Goal: Task Accomplishment & Management: Complete application form

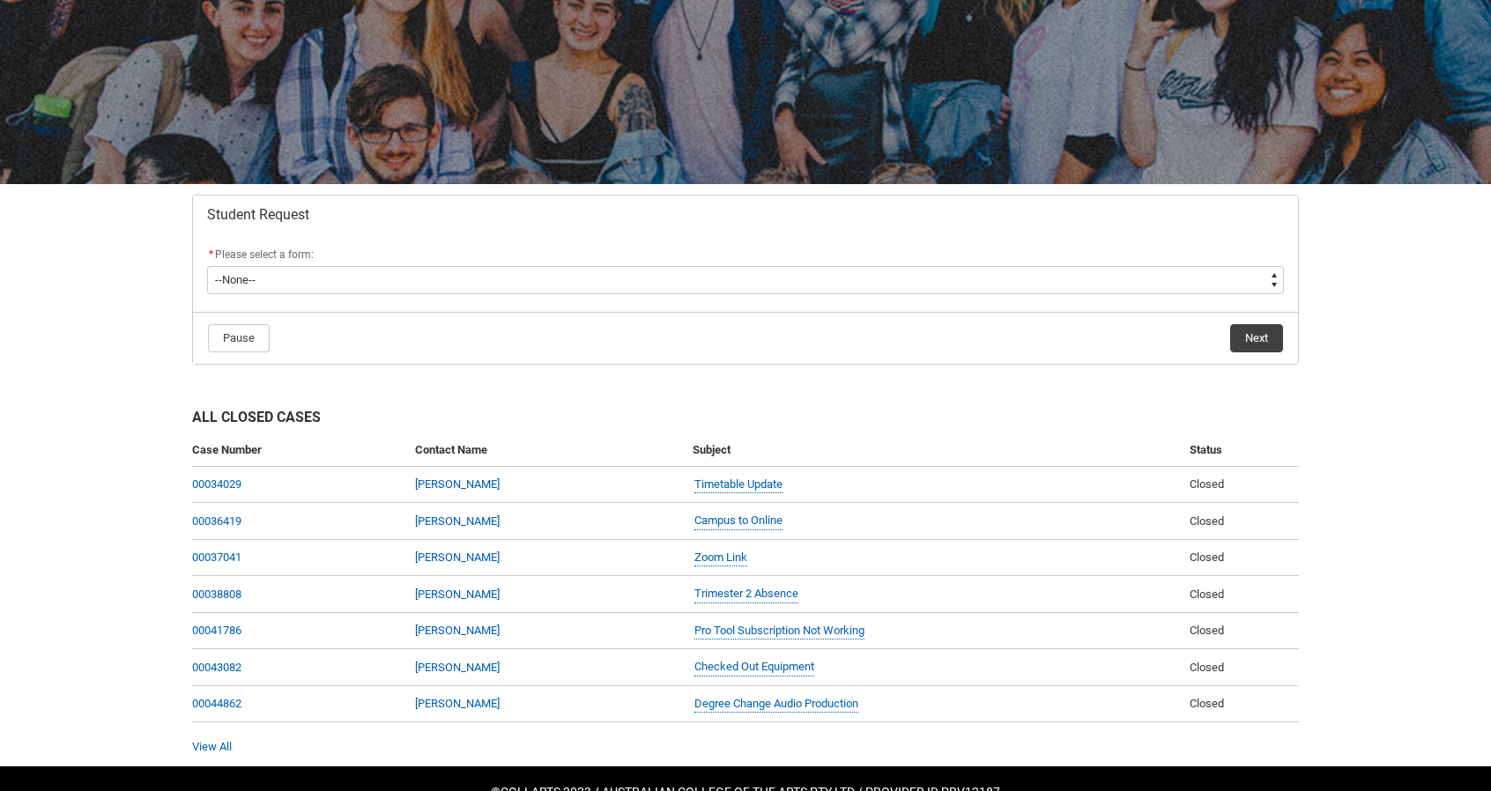
scroll to position [176, 0]
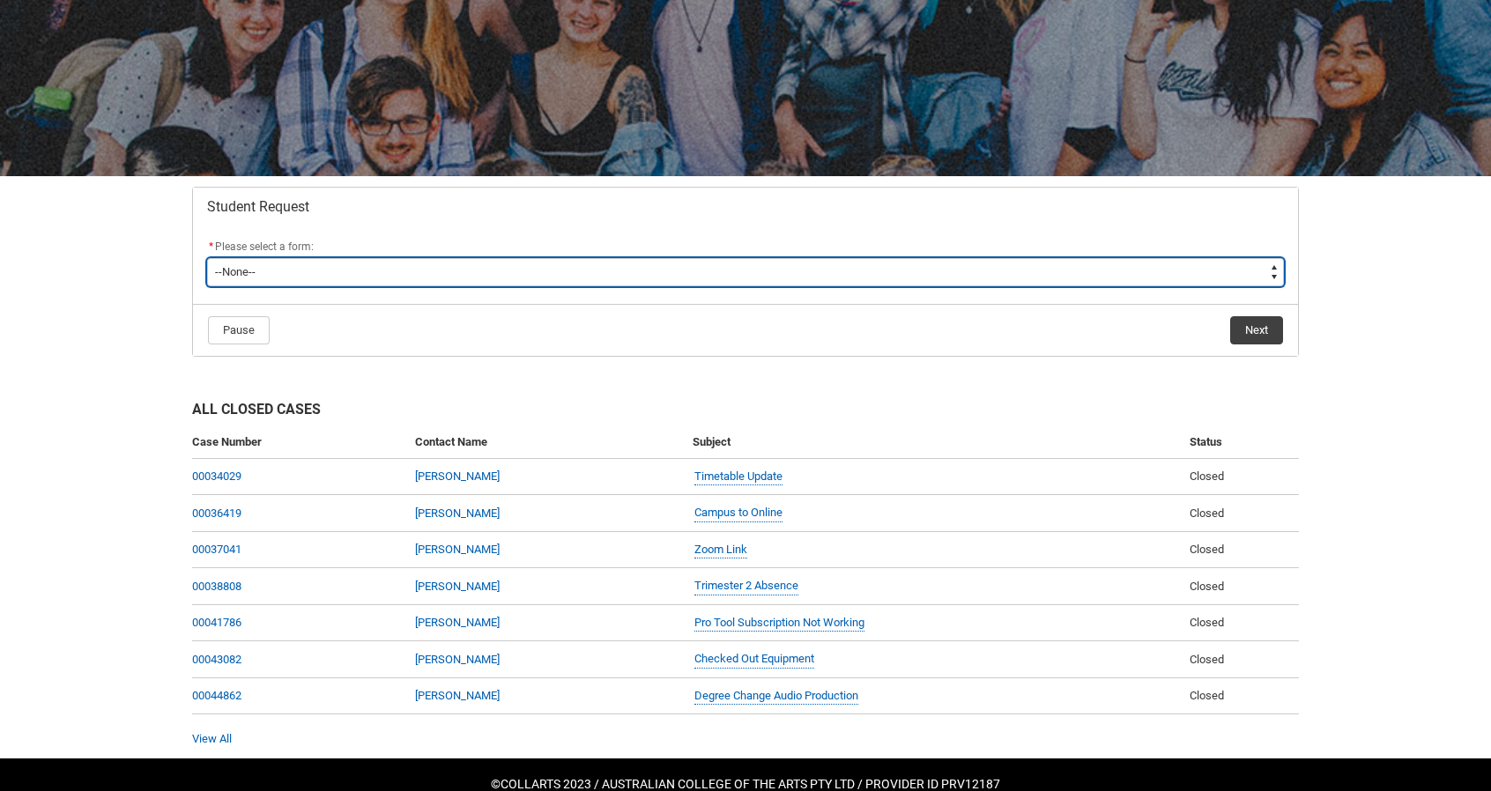
click at [663, 276] on select "--None-- Academic Transcript Application to Appeal Assignment Extension Change …" at bounding box center [745, 272] width 1077 height 28
type lightning-select "Course_Transfer_Choice"
click at [207, 258] on select "--None-- Academic Transcript Application to Appeal Assignment Extension Change …" at bounding box center [745, 272] width 1077 height 28
select select "Course_Transfer_Choice"
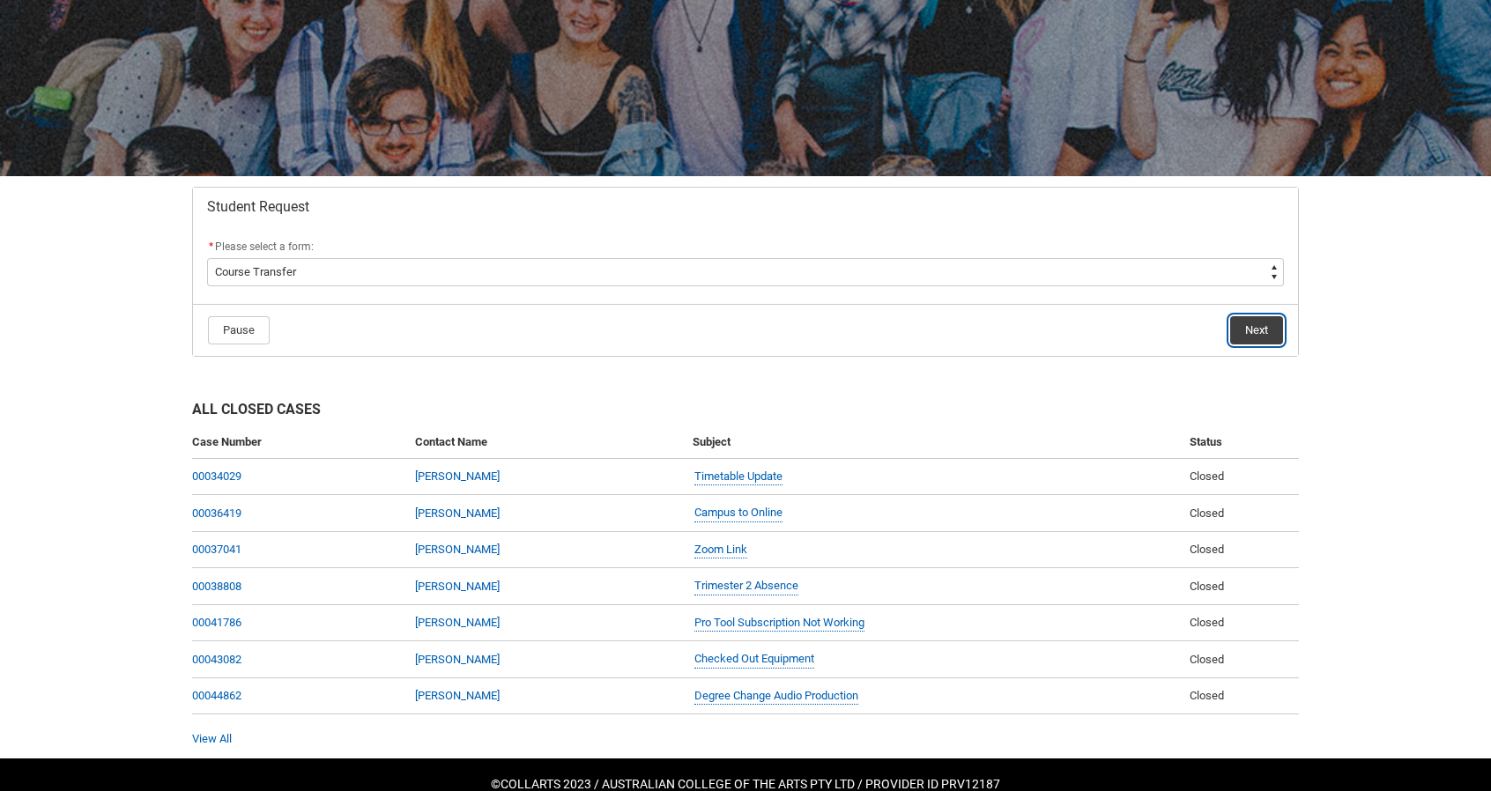
click at [1262, 325] on button "Next" at bounding box center [1256, 330] width 53 height 28
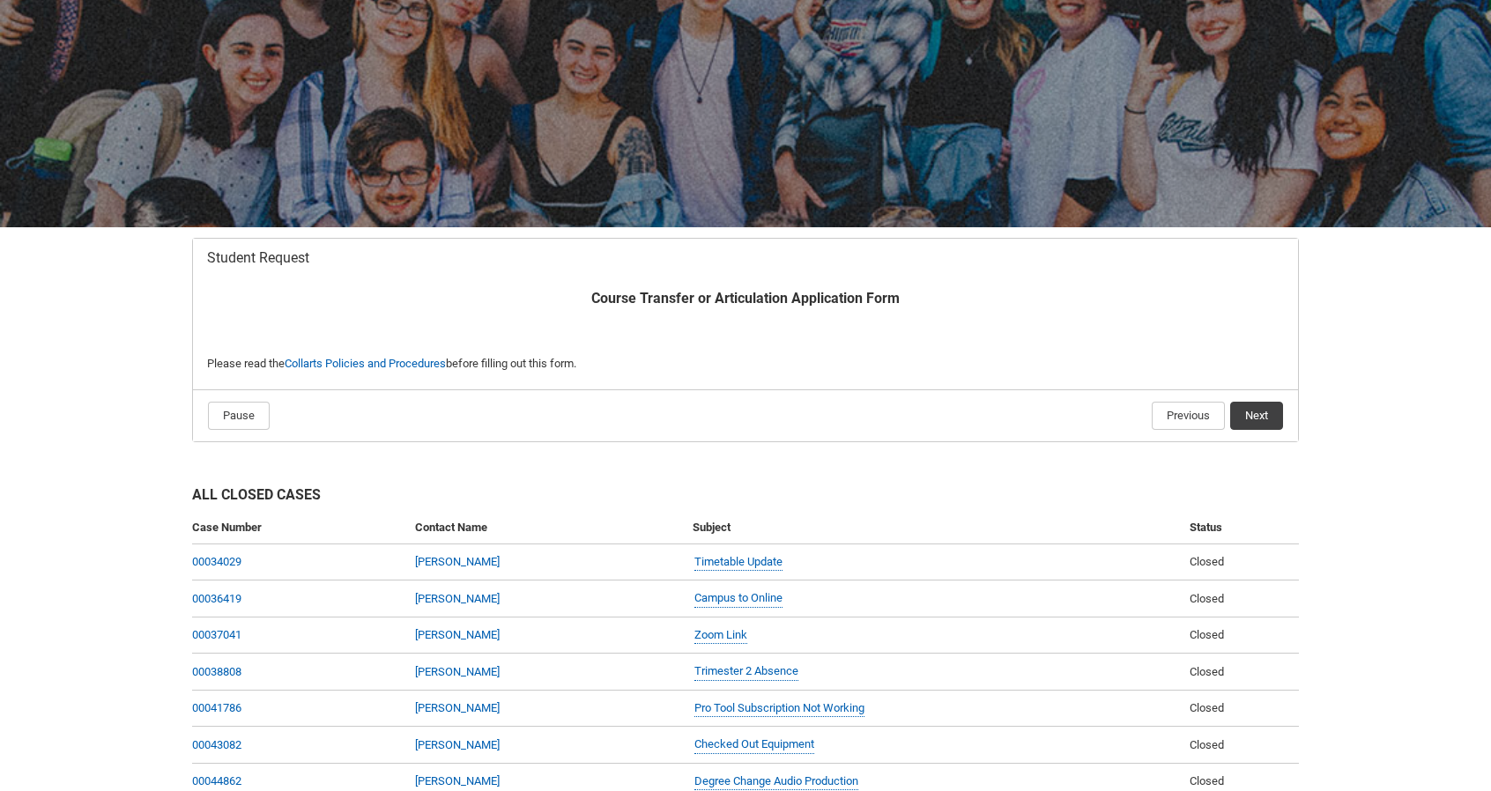
scroll to position [187, 0]
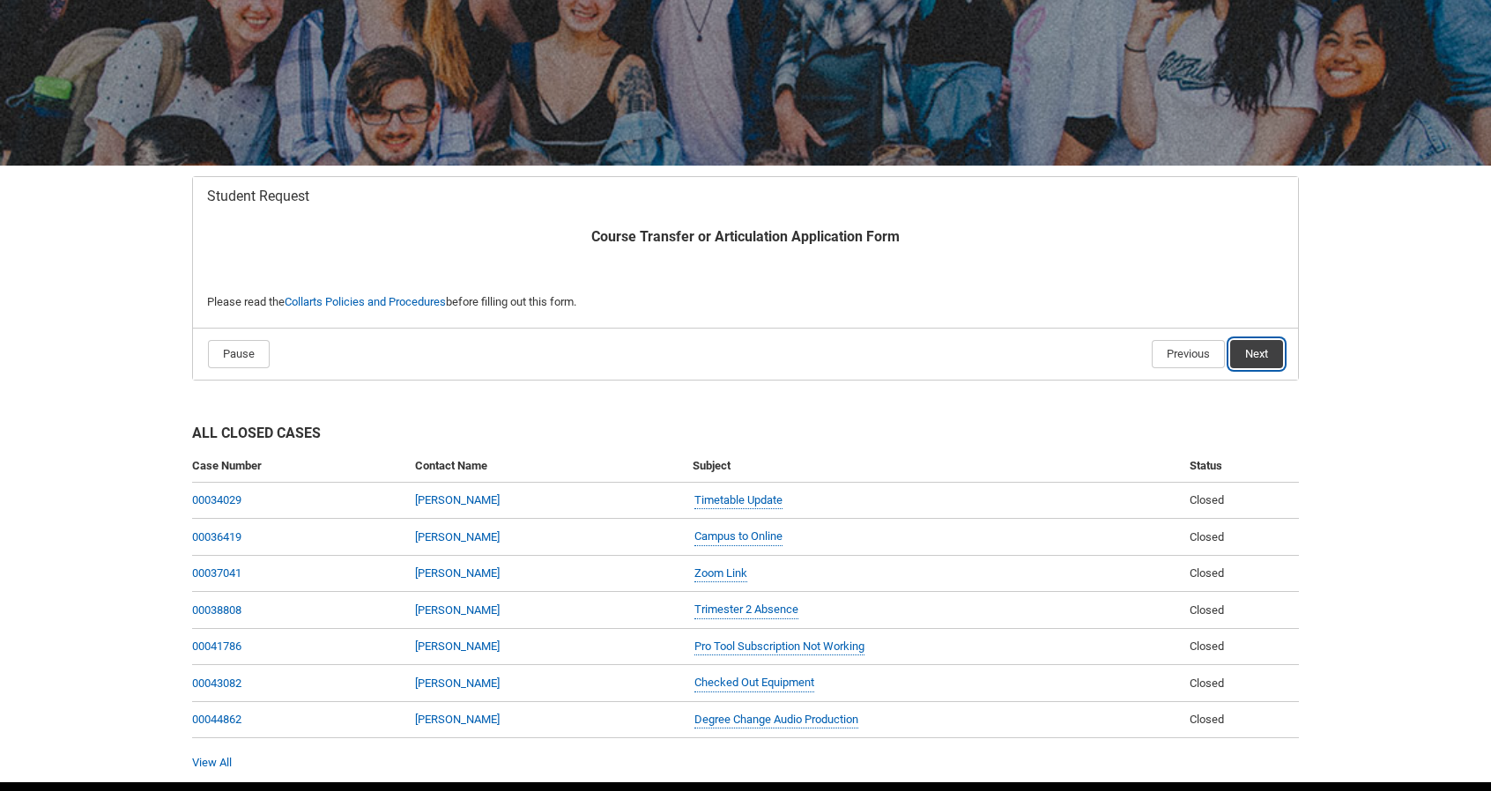
click at [1264, 352] on button "Next" at bounding box center [1256, 354] width 53 height 28
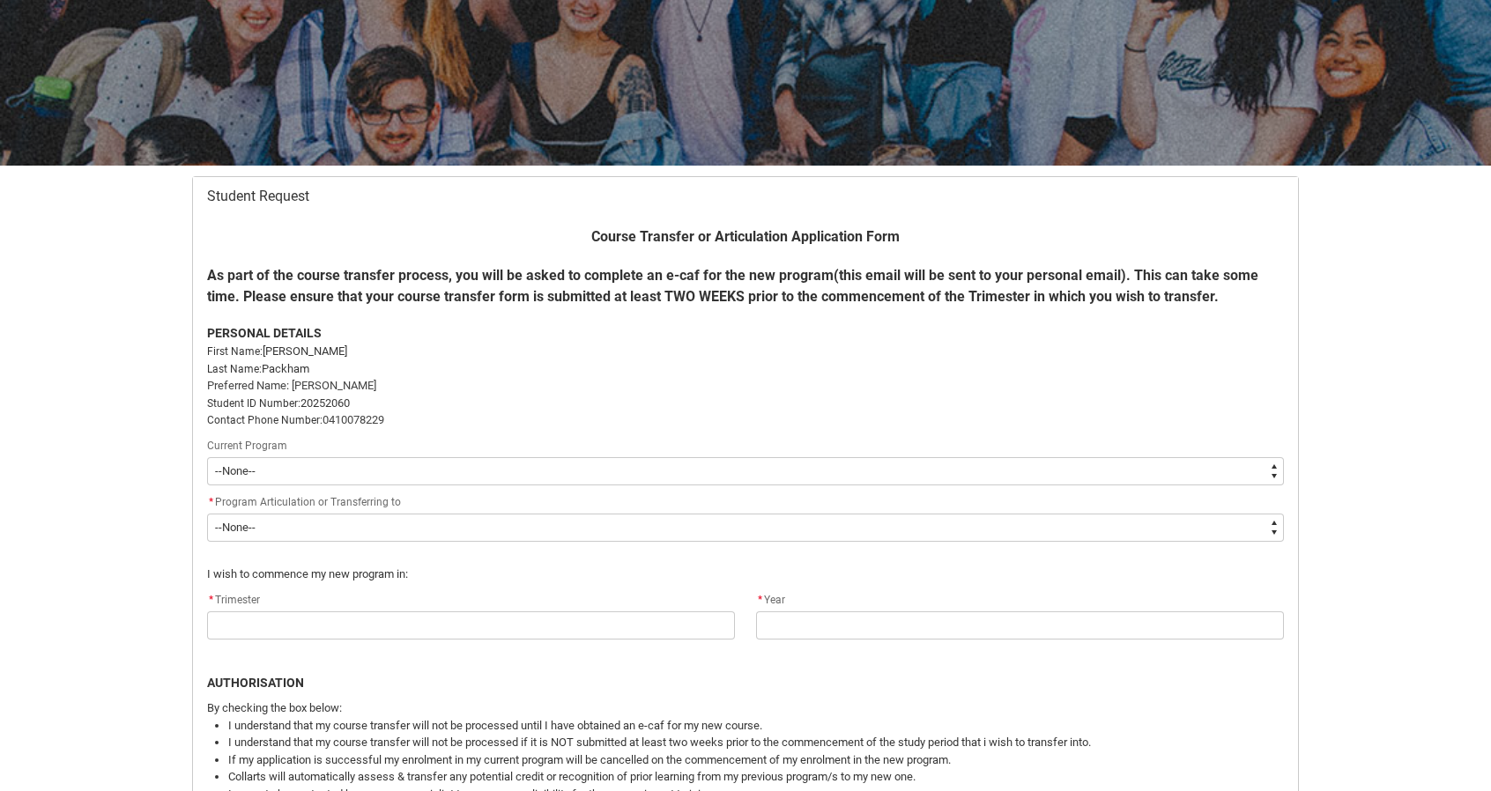
click at [508, 468] on select "--None-- Diploma of Audio Production V2" at bounding box center [745, 471] width 1077 height 28
type lightning-select "recordPicklist_ProgramEnrollment.a0jOZ000002f1DVYAY"
click at [207, 457] on select "--None-- Diploma of Audio Production V2" at bounding box center [745, 471] width 1077 height 28
select select "recordPicklist_ProgramEnrollment.a0jOZ000002f1DVYAY"
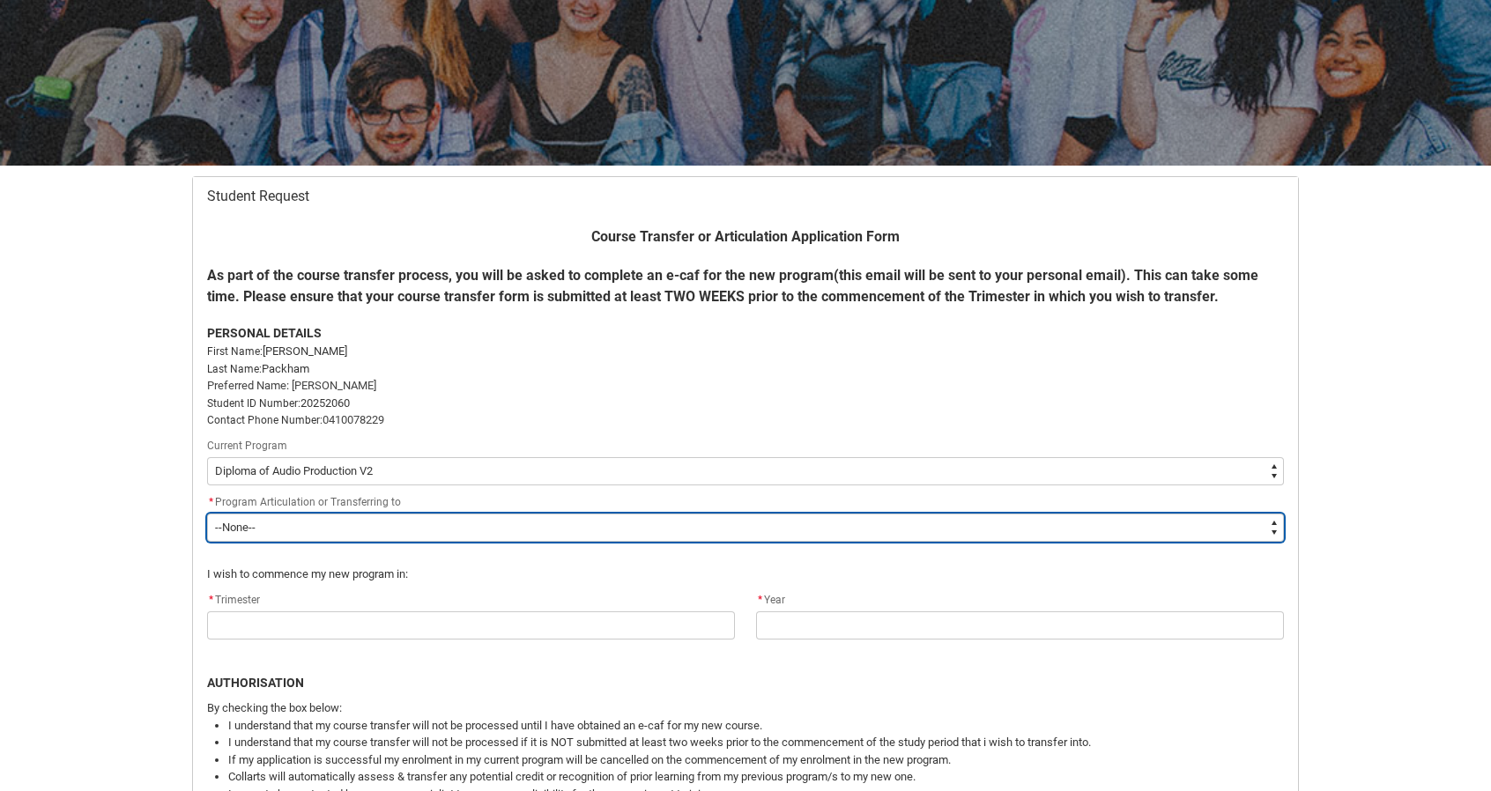
click at [368, 529] on select "--None-- Bachelor of Arts (Music Production) Bachelor of Design (Fashion & Sust…" at bounding box center [745, 528] width 1077 height 28
type lightning-select "recordPicklist_Program.0015g00000jrDI1AAM"
click at [207, 514] on select "--None-- Bachelor of Arts (Music Production) Bachelor of Design (Fashion & Sust…" at bounding box center [745, 528] width 1077 height 28
select select "recordPicklist_Program.0015g00000jrDI1AAM"
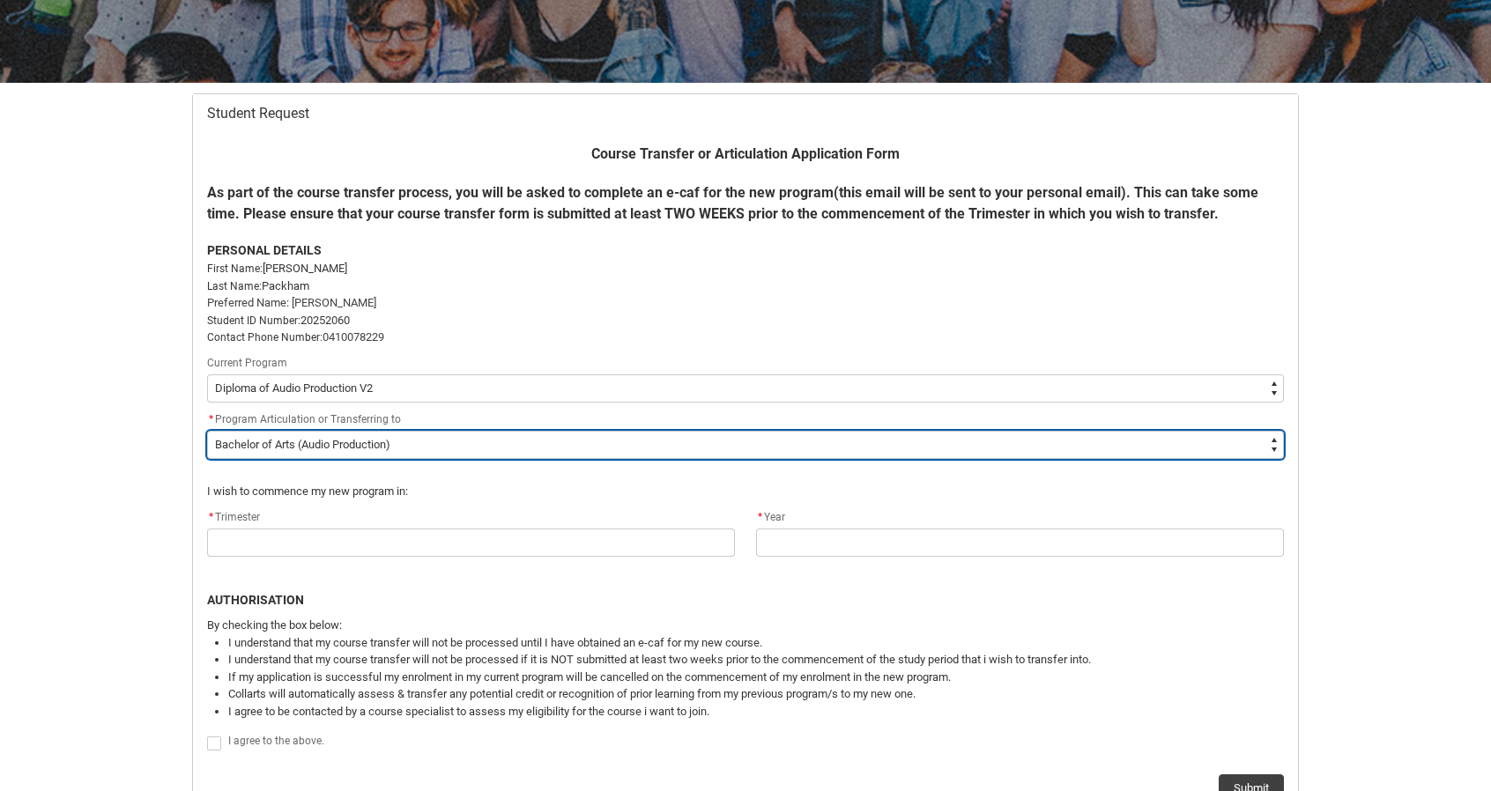
scroll to position [275, 0]
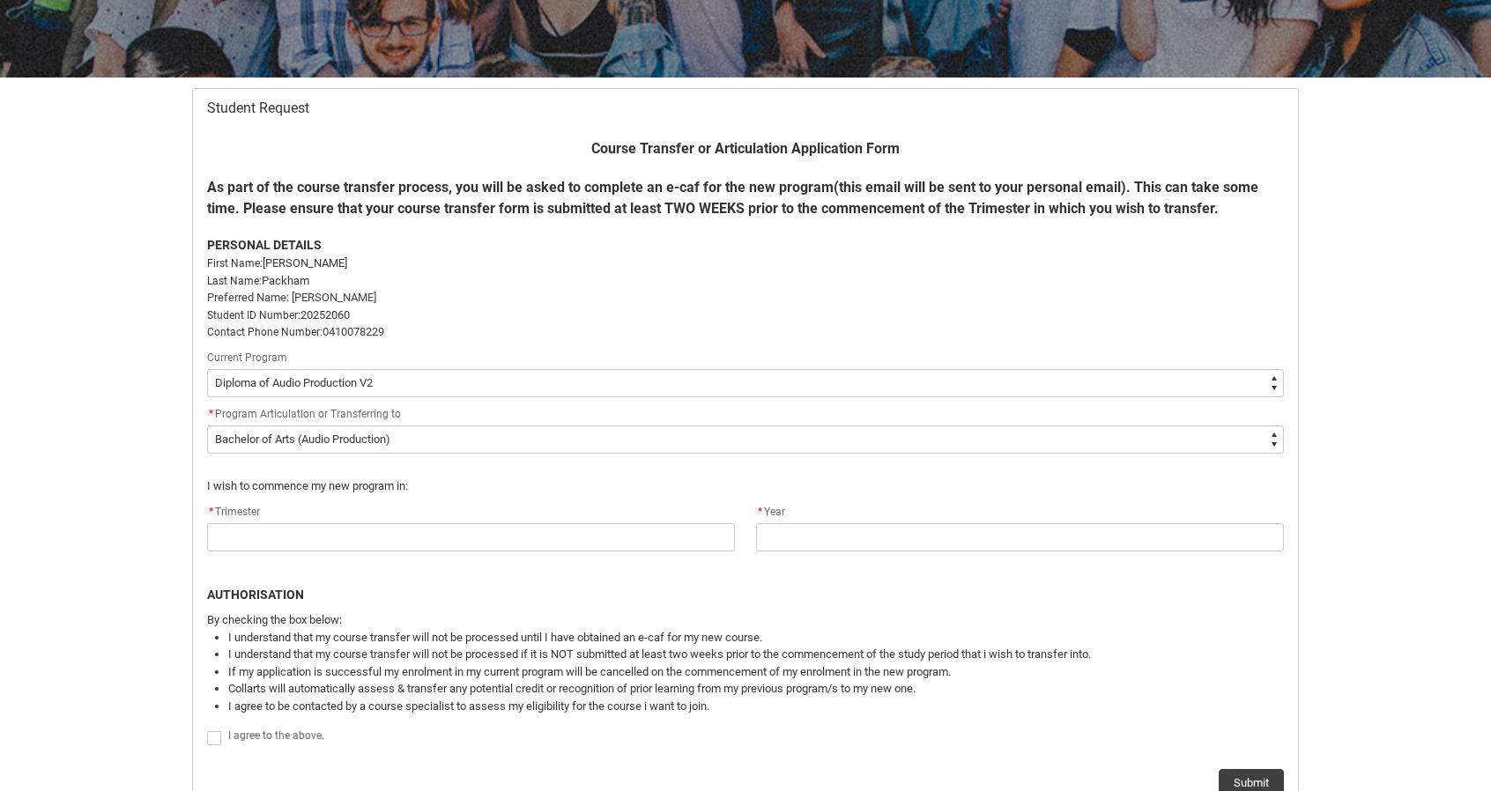
click at [417, 338] on p "Contact Phone Number: [PHONE_NUMBER]" at bounding box center [745, 332] width 1077 height 18
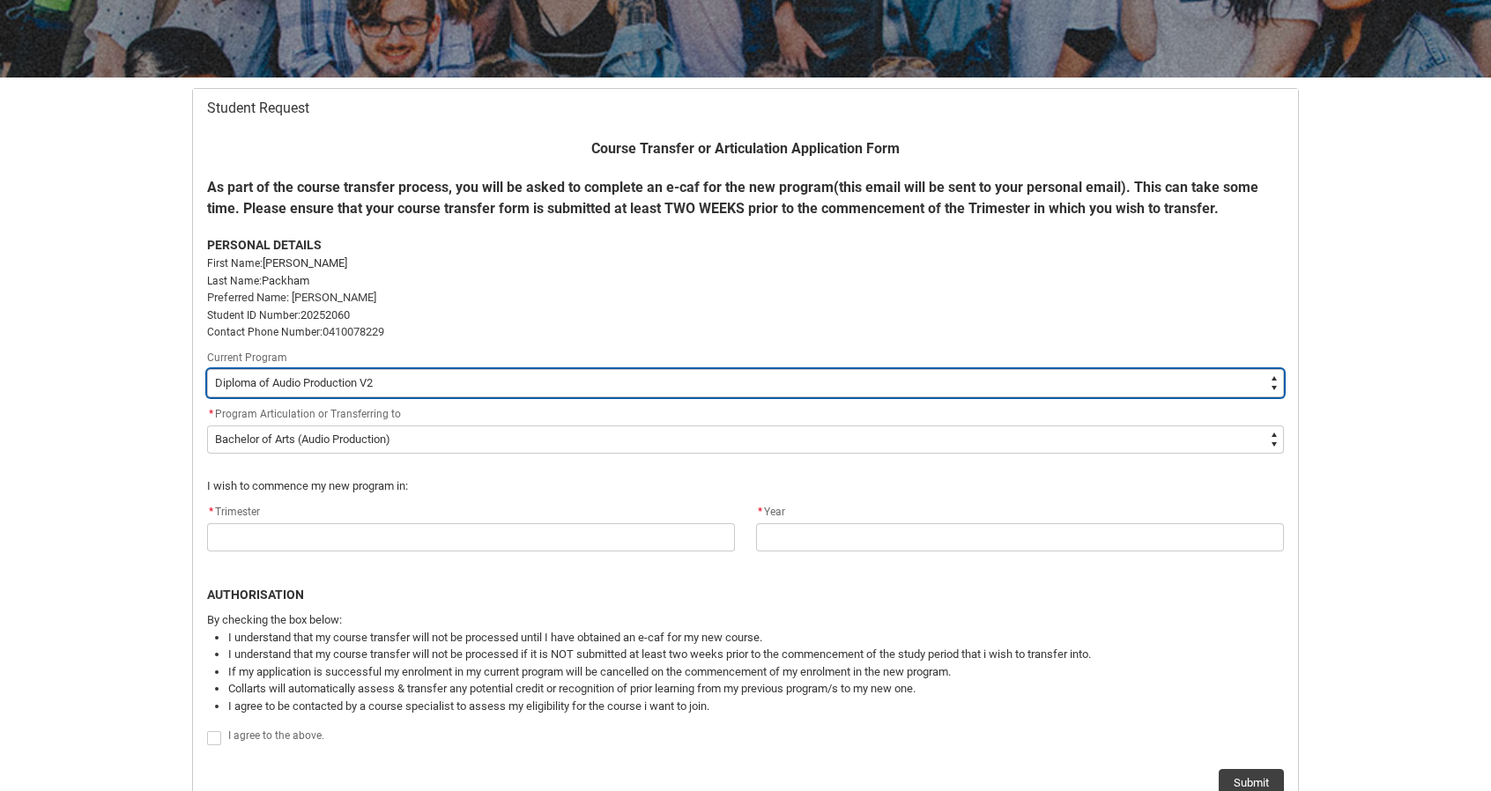
click at [396, 381] on select "--None-- Diploma of Audio Production V2" at bounding box center [745, 383] width 1077 height 28
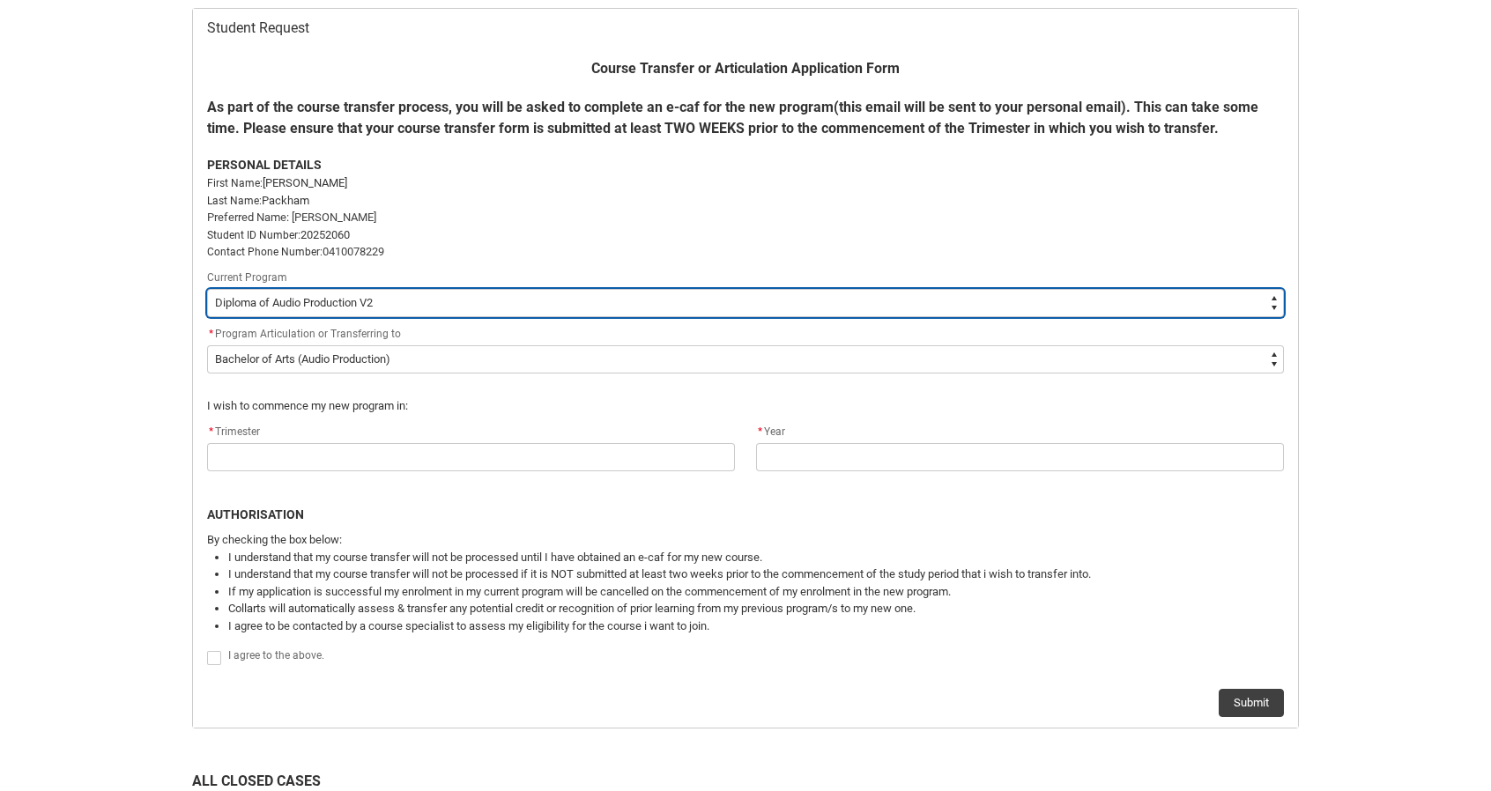
scroll to position [363, 0]
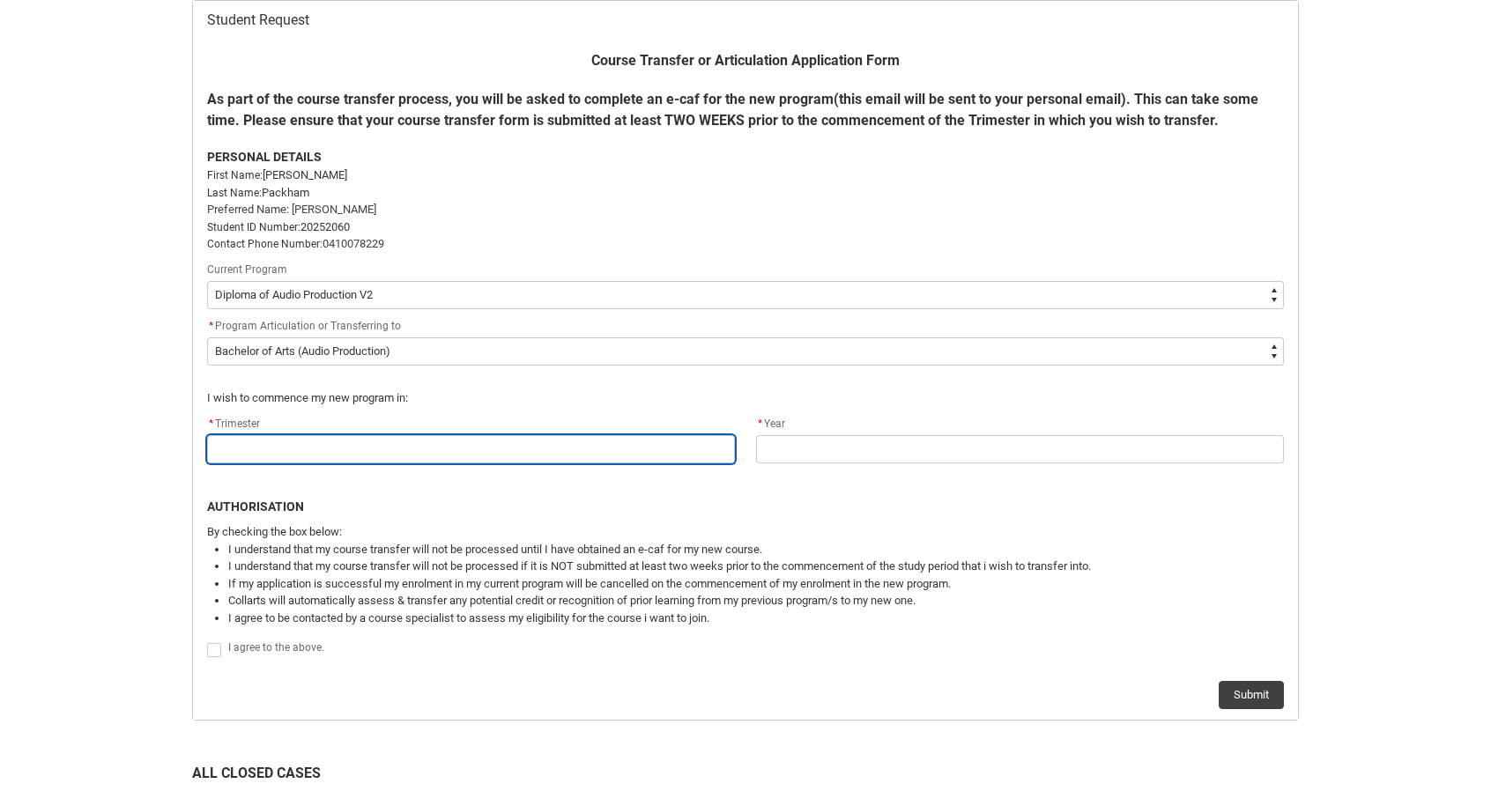
click at [382, 442] on input "Redu_Student_Request flow" at bounding box center [471, 449] width 528 height 28
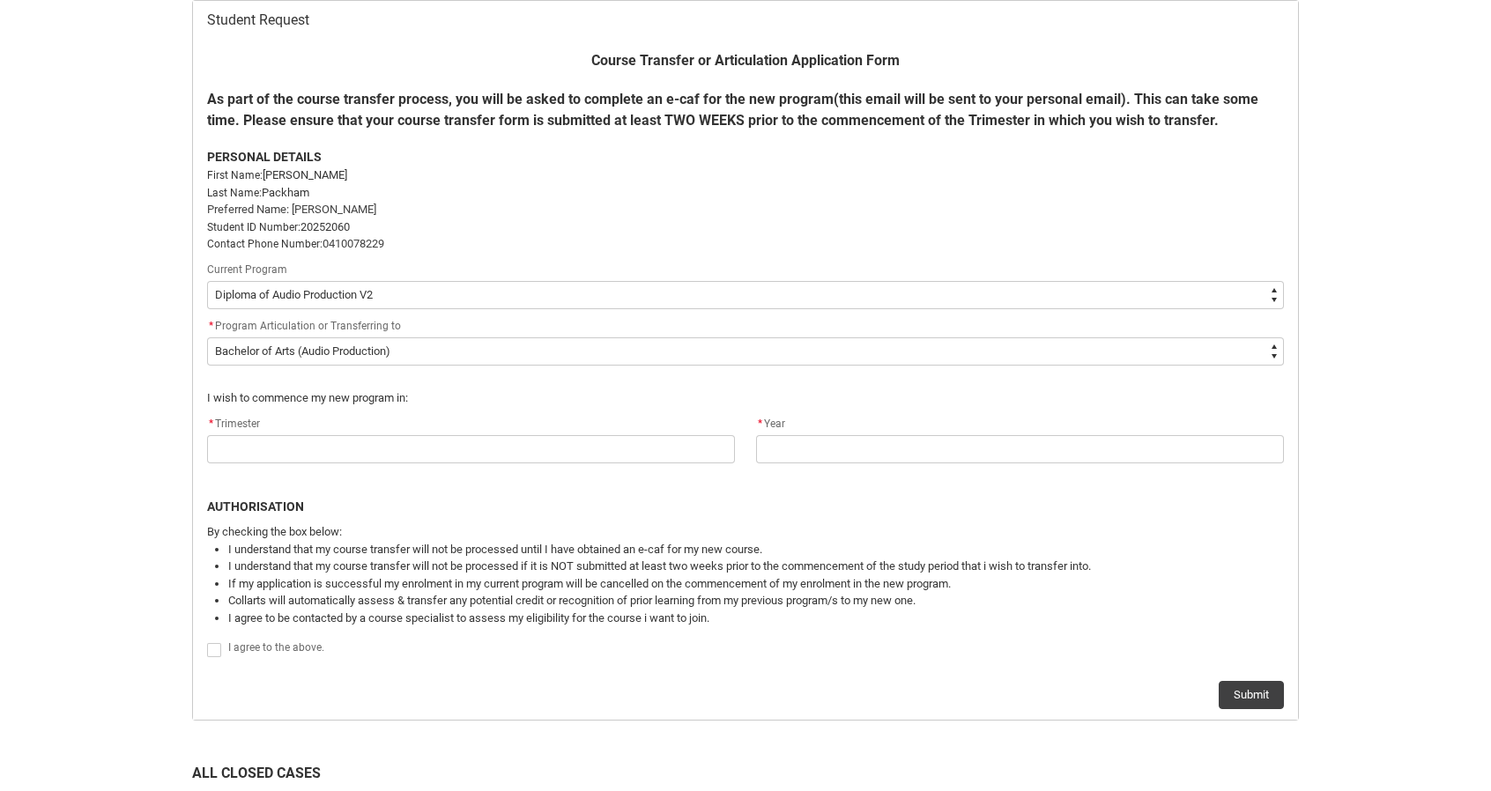
click at [204, 650] on div "Course Transfer or Articulation Application Form As part of the course transfer…" at bounding box center [745, 379] width 1098 height 659
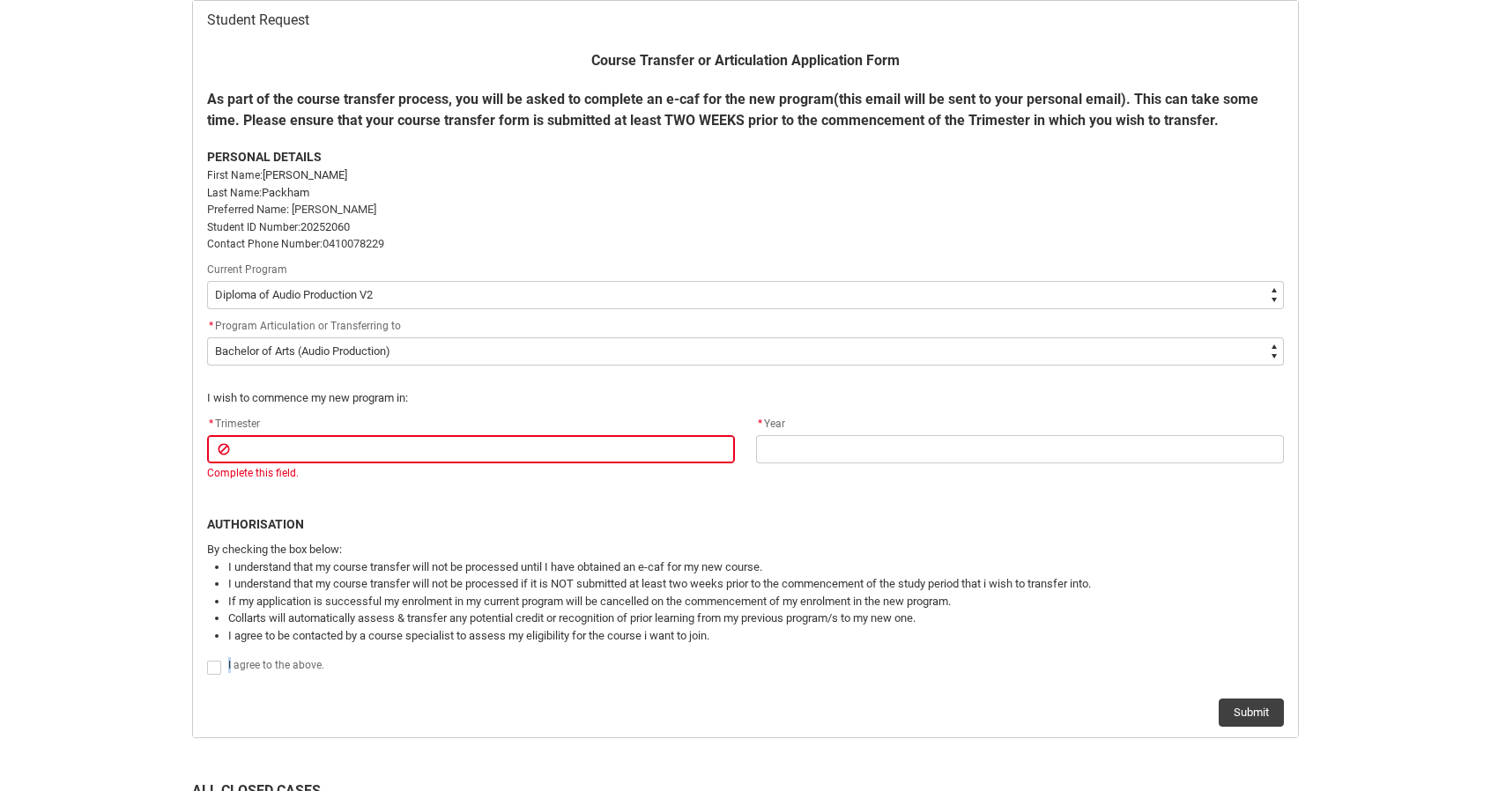
click at [229, 667] on span "I agree to the above." at bounding box center [276, 665] width 96 height 12
checkbox input "true"
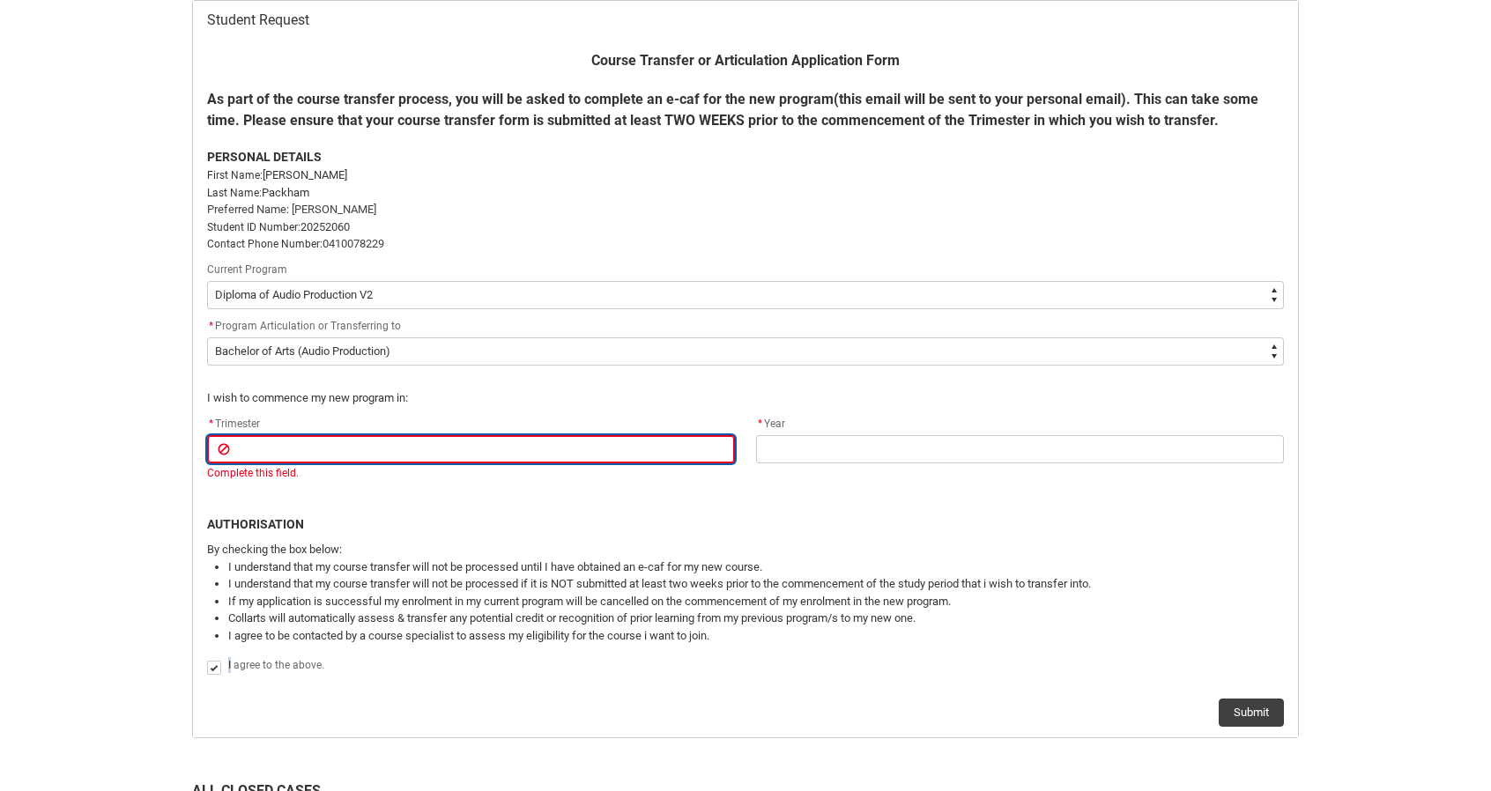
click at [327, 450] on input "Redu_Student_Request flow" at bounding box center [471, 449] width 528 height 28
type lightning-primitive-input-simple "T"
type input "T"
type lightning-primitive-input-simple "Tr"
type input "Tr"
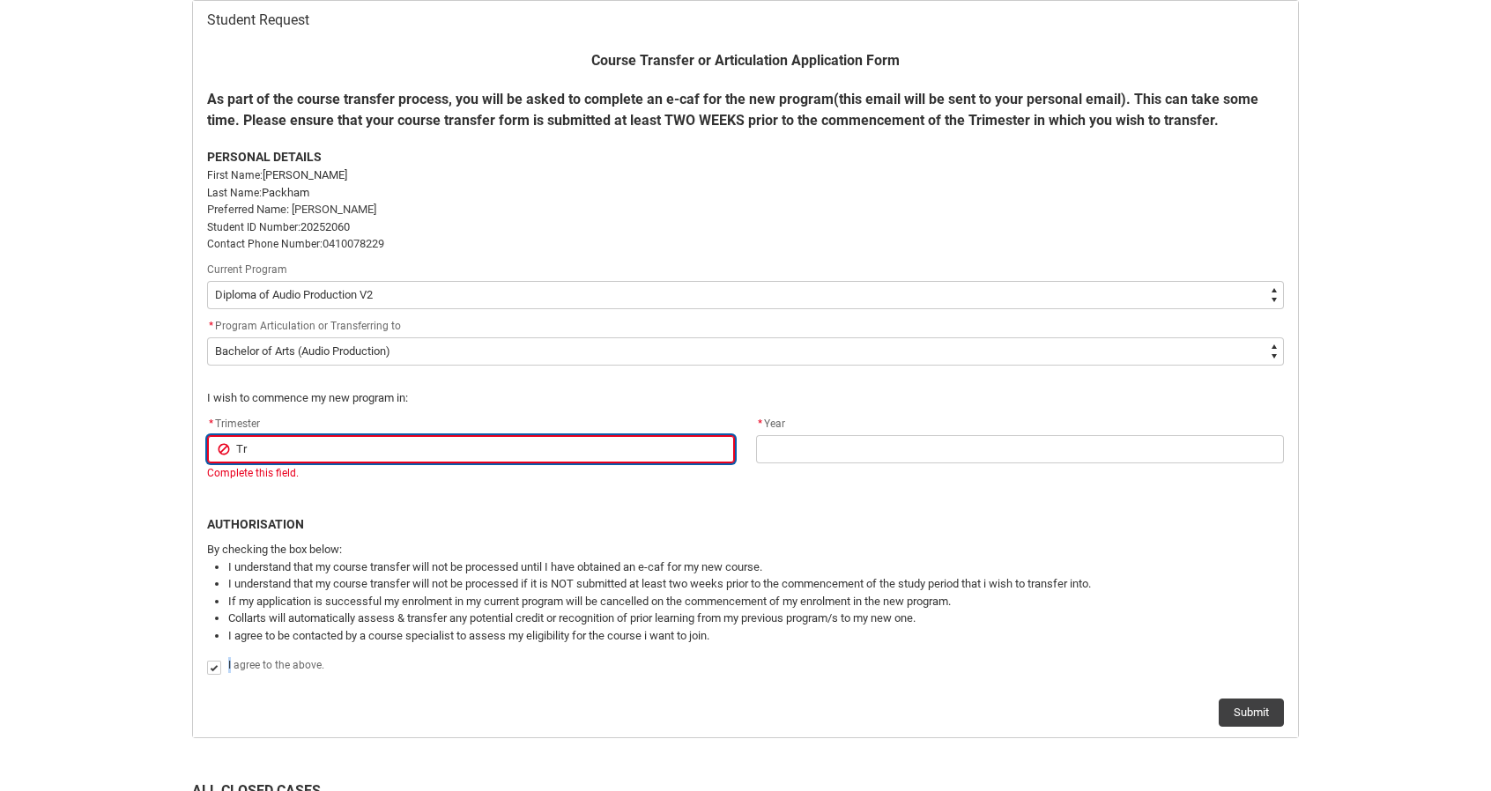
type lightning-primitive-input-simple "T"
type input "T"
type lightning-primitive-input-simple "3"
type input "3"
type lightning-primitive-input-simple "3"
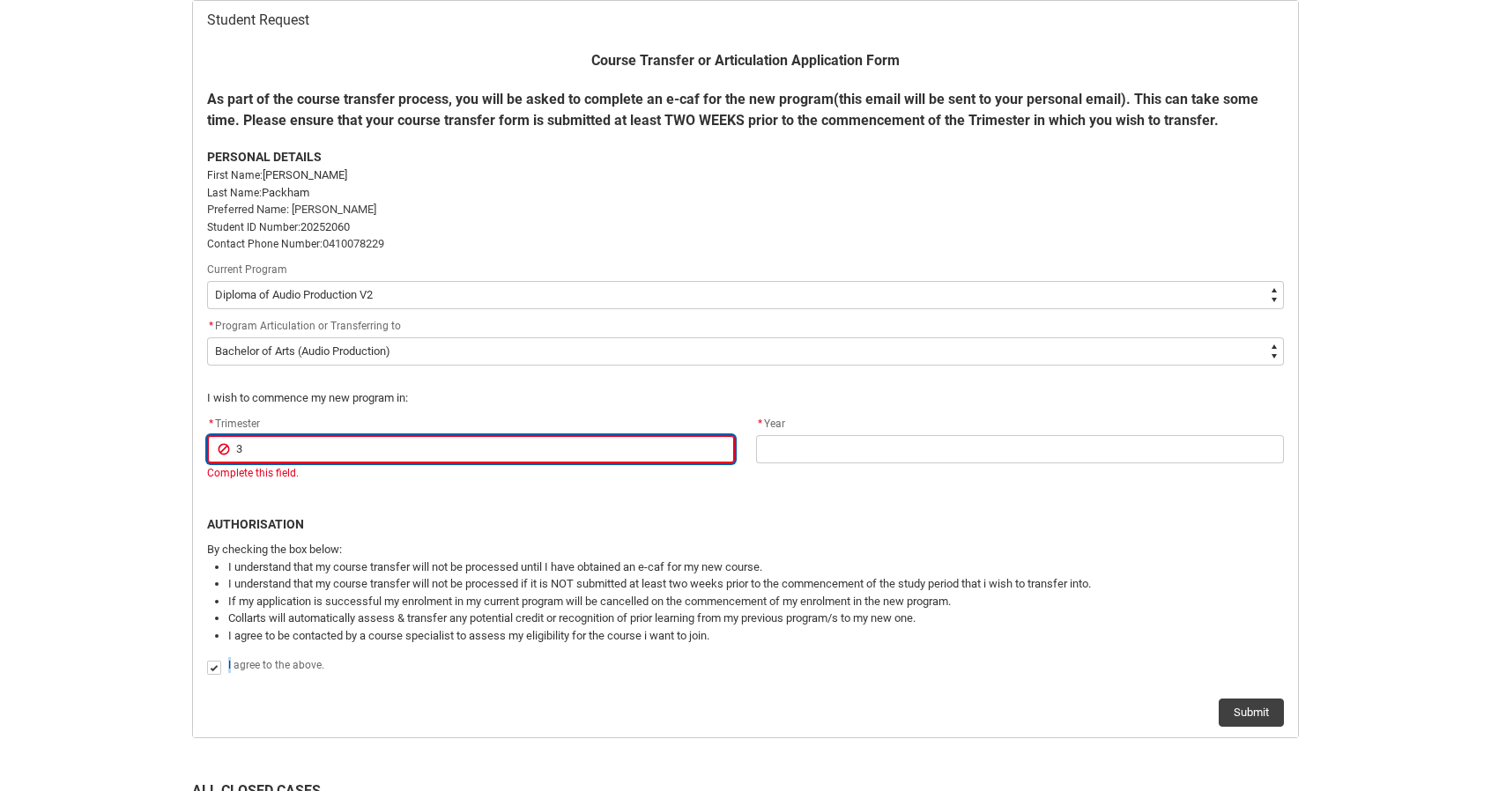
type input "3"
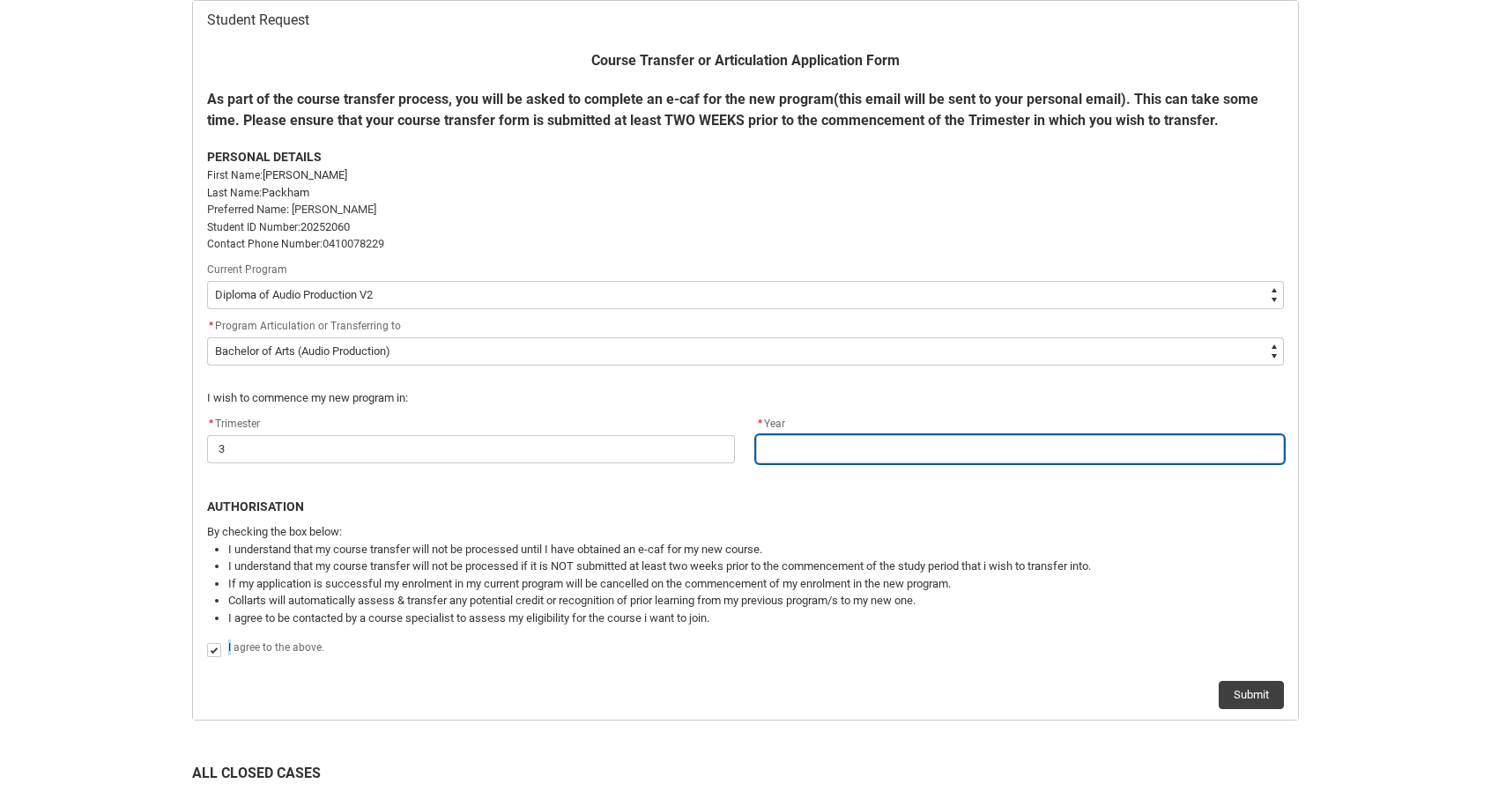
click at [837, 447] on input "Redu_Student_Request flow" at bounding box center [1020, 449] width 528 height 28
type lightning-primitive-input-simple "2"
type input "2"
type lightning-primitive-input-simple "20"
type input "20"
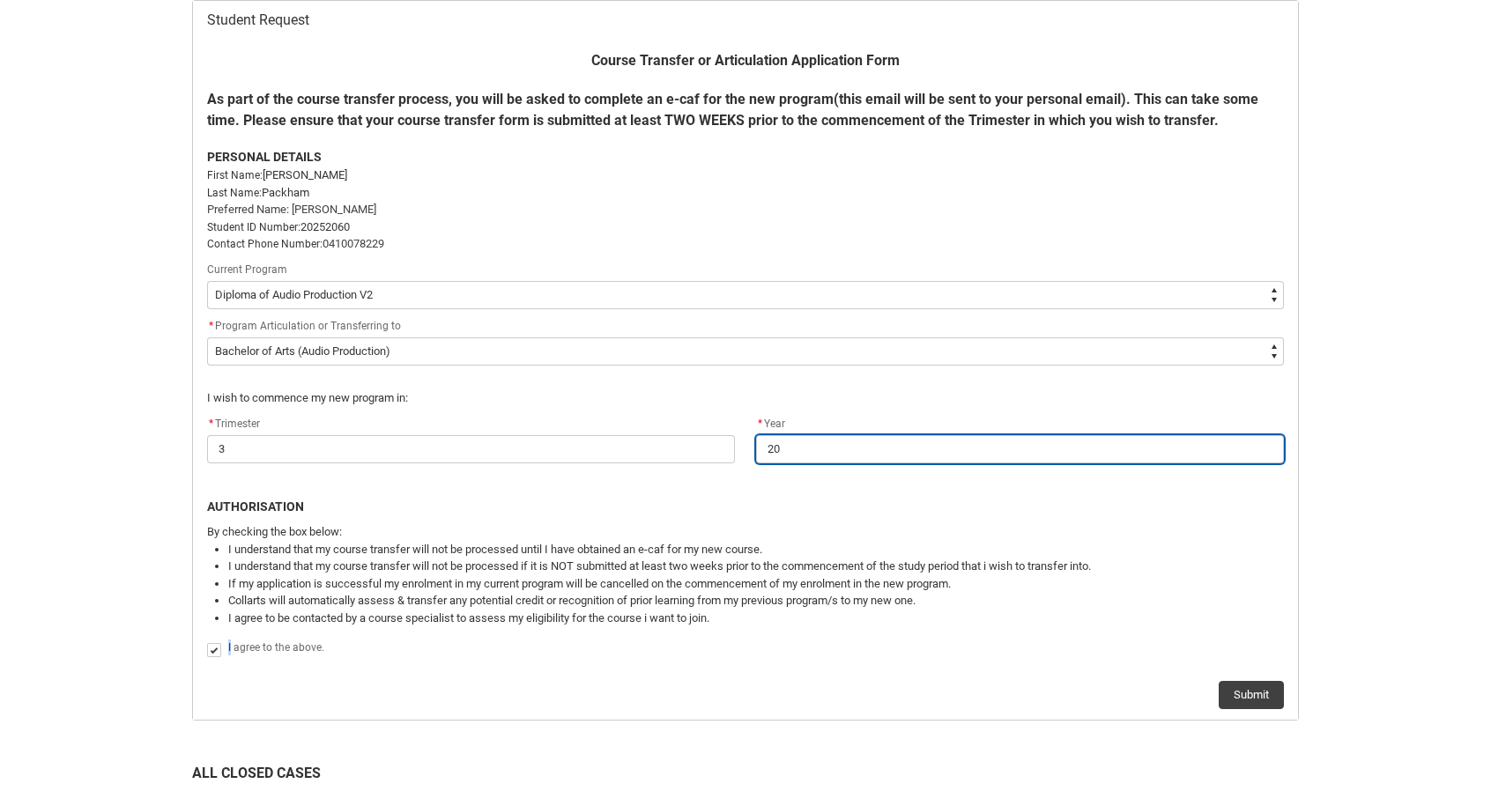
type lightning-primitive-input-simple "202"
type input "202"
type lightning-primitive-input-simple "2025"
type input "2025"
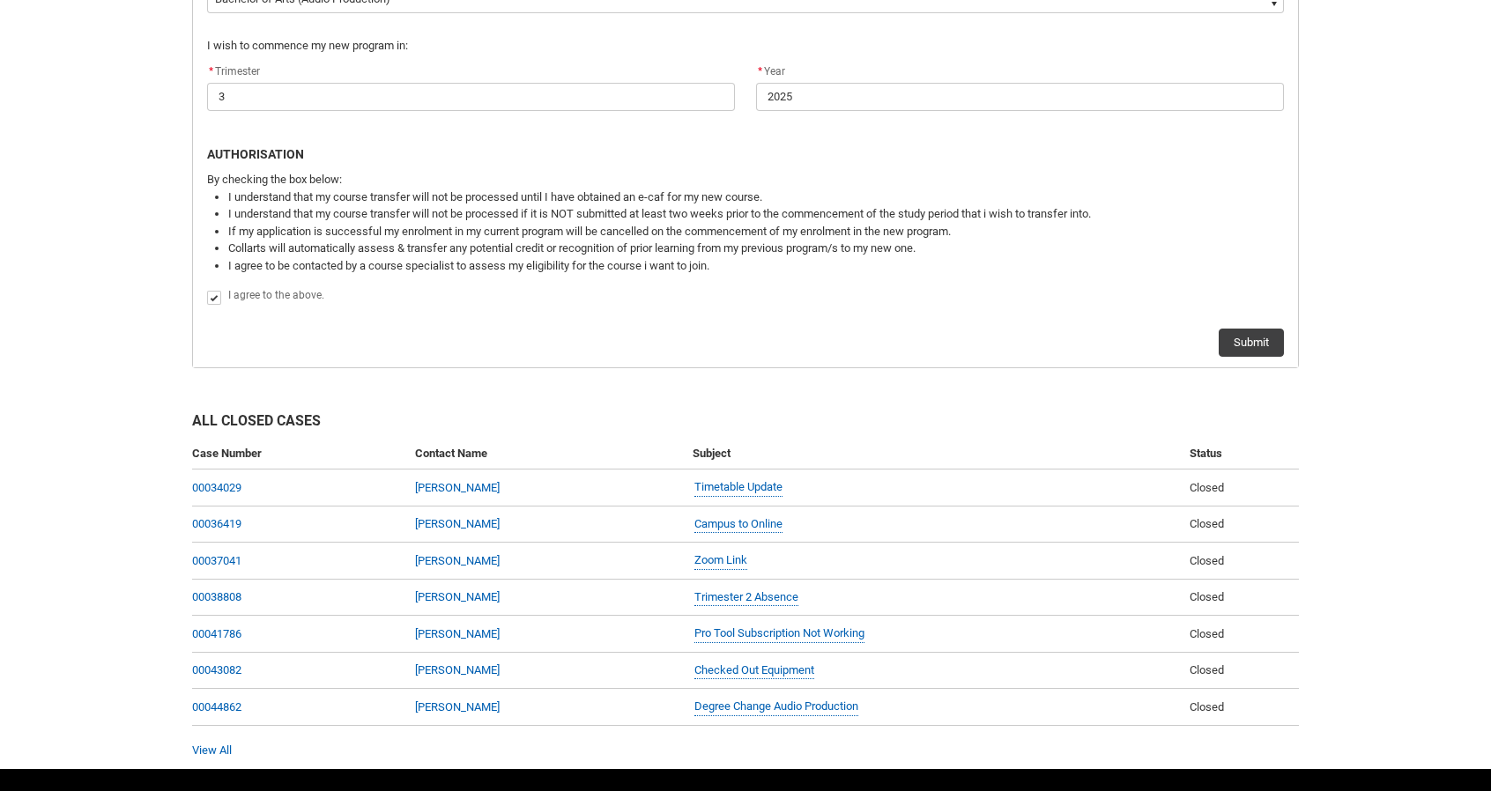
click at [700, 285] on div "I agree to the above." at bounding box center [745, 296] width 1077 height 23
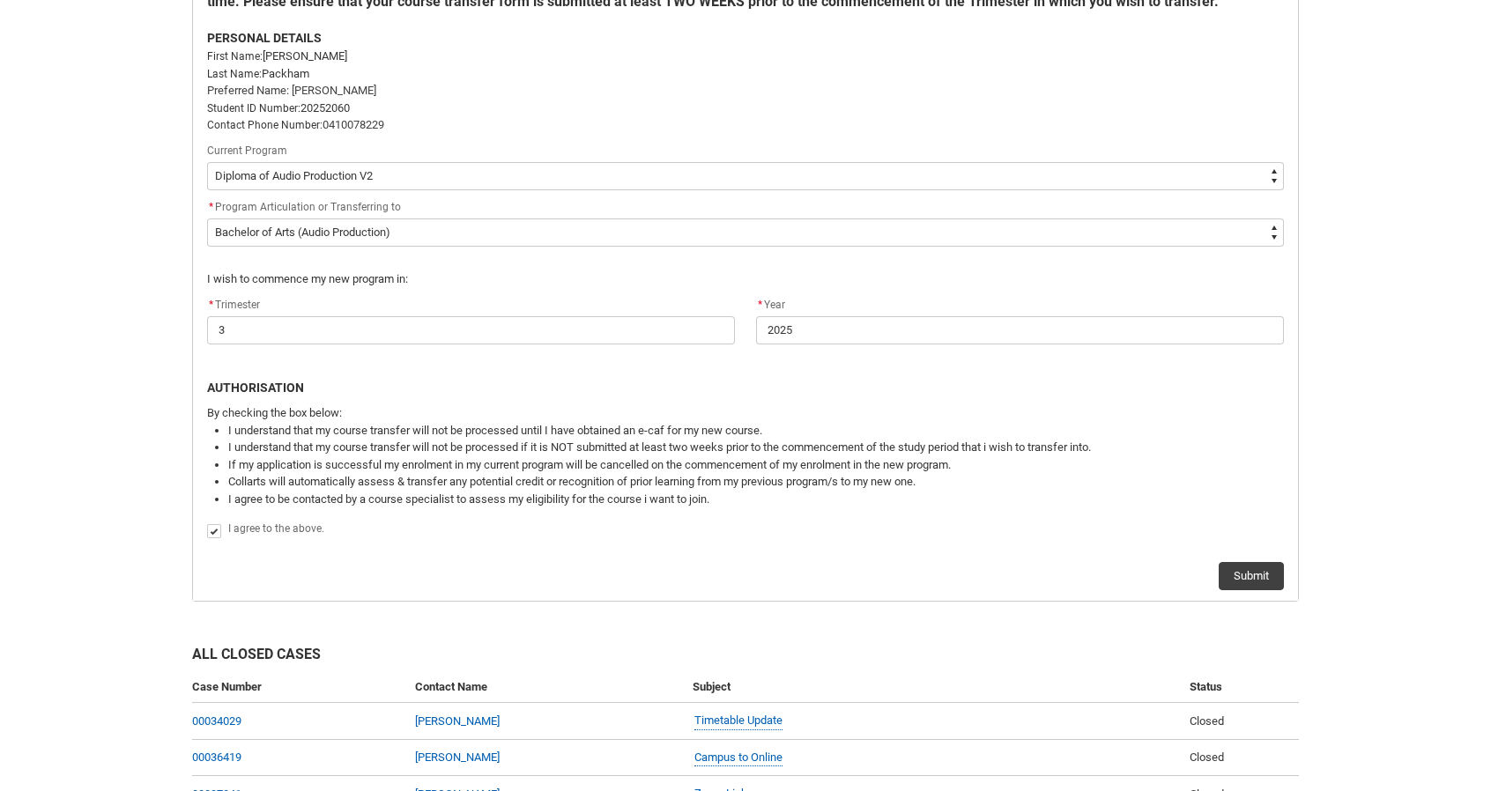
scroll to position [494, 0]
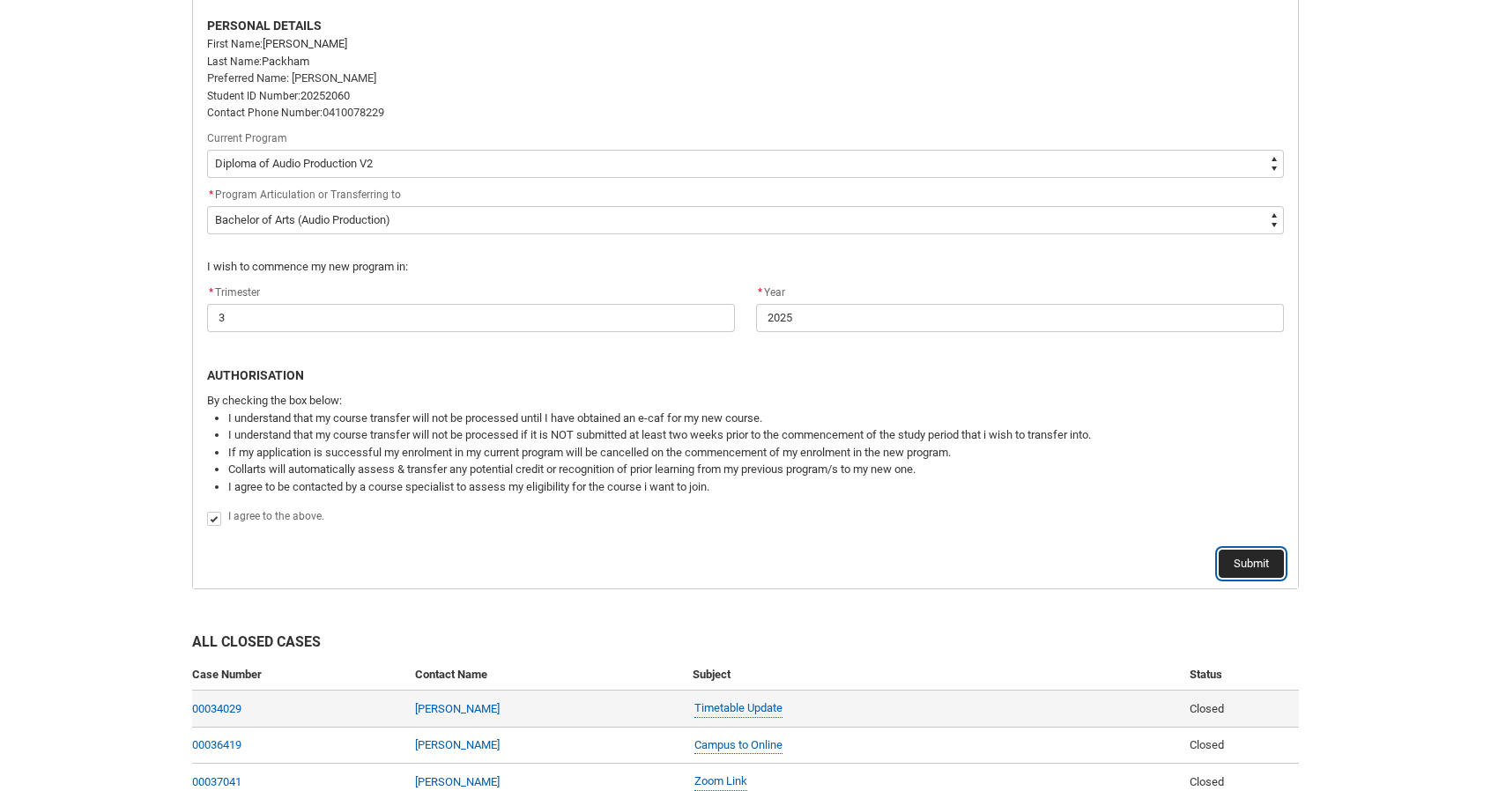
click at [1234, 560] on button "Submit" at bounding box center [1250, 564] width 65 height 28
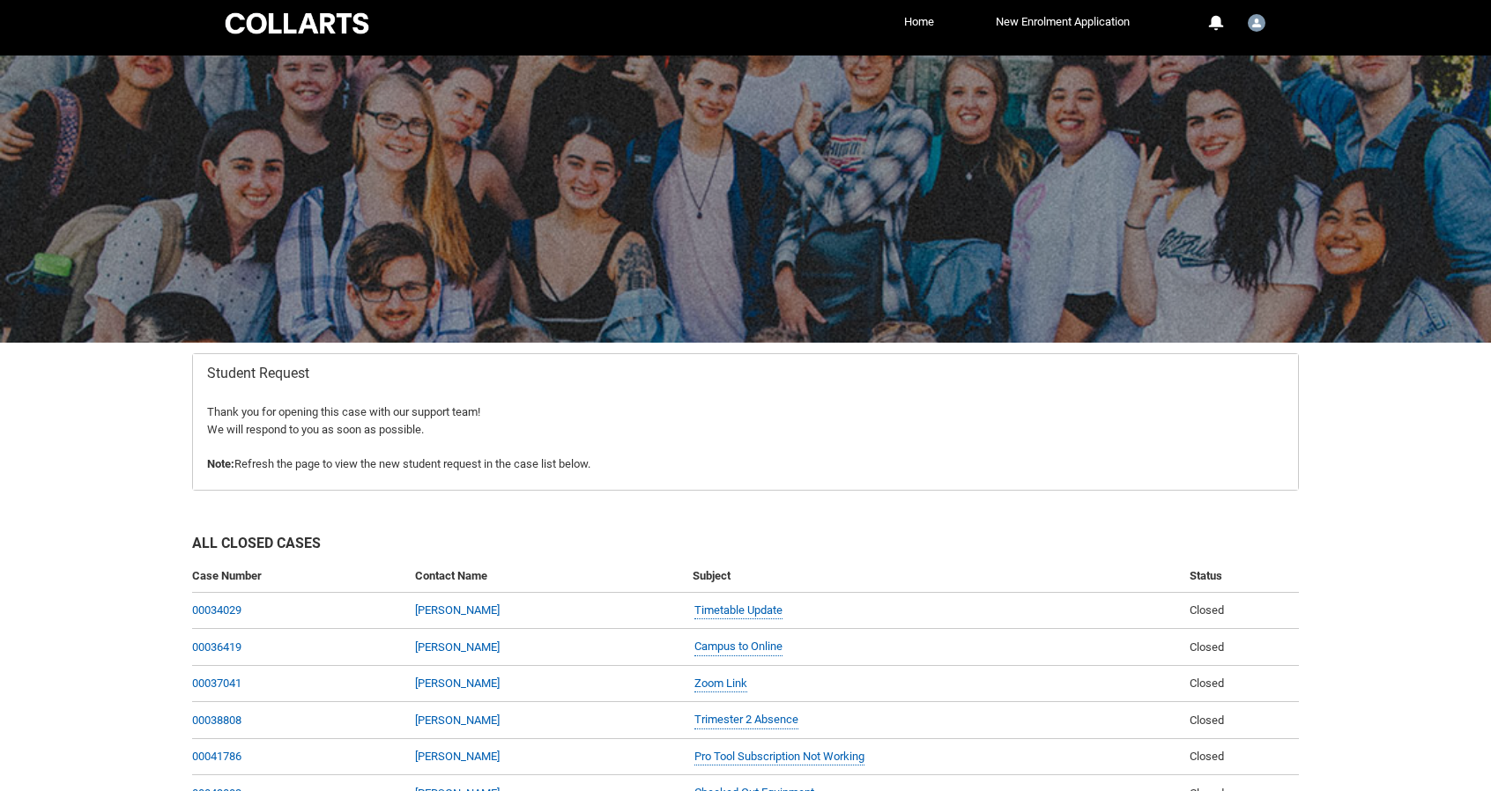
scroll to position [0, 0]
